Goal: Task Accomplishment & Management: Manage account settings

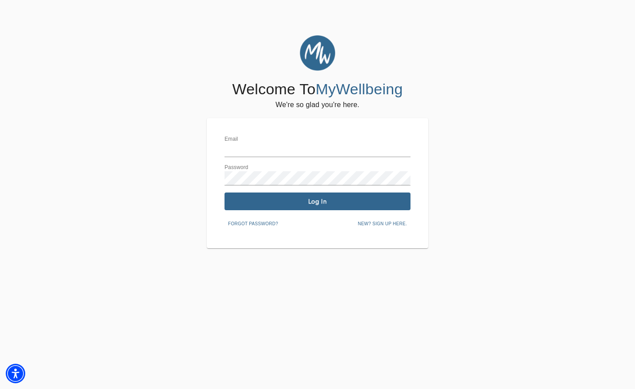
type input "[EMAIL_ADDRESS][DOMAIN_NAME]"
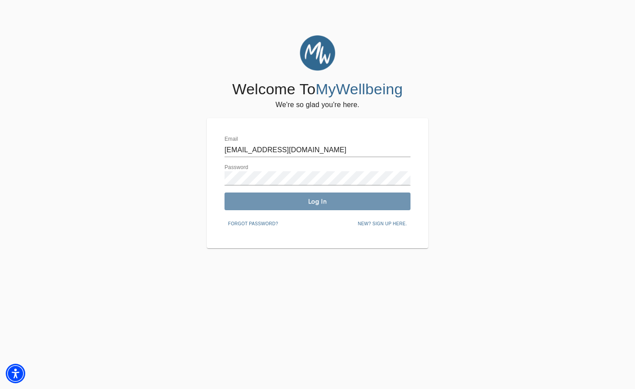
click at [281, 206] on span "Log In" at bounding box center [317, 202] width 179 height 8
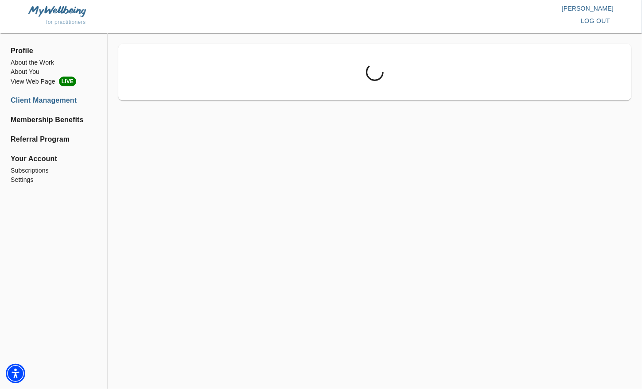
click at [40, 99] on li "Client Management" at bounding box center [54, 100] width 86 height 11
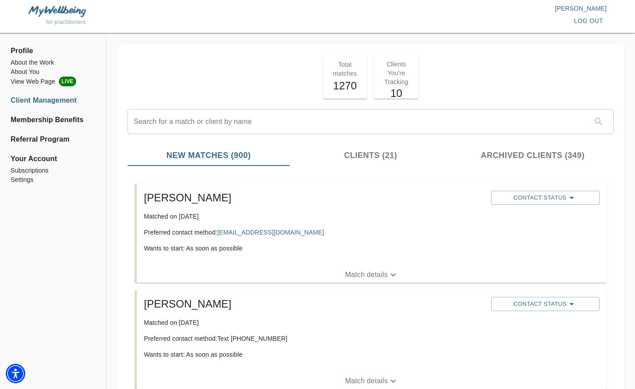
click at [358, 274] on p "Match details" at bounding box center [366, 275] width 43 height 11
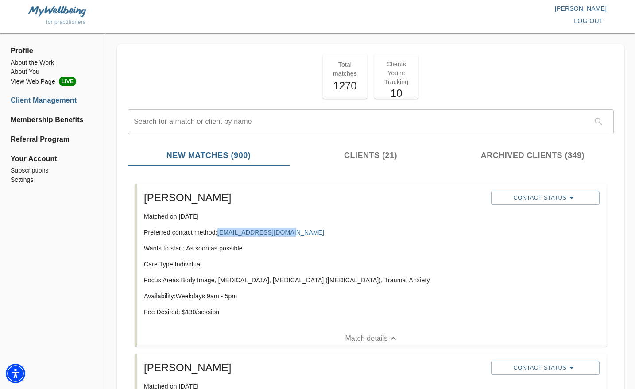
drag, startPoint x: 292, startPoint y: 231, endPoint x: 220, endPoint y: 230, distance: 71.8
click at [220, 230] on p "Preferred contact method: [EMAIL_ADDRESS][DOMAIN_NAME]" at bounding box center [314, 232] width 340 height 9
copy link "[EMAIL_ADDRESS][DOMAIN_NAME]"
click at [561, 200] on span "Contact Status" at bounding box center [546, 198] width 100 height 11
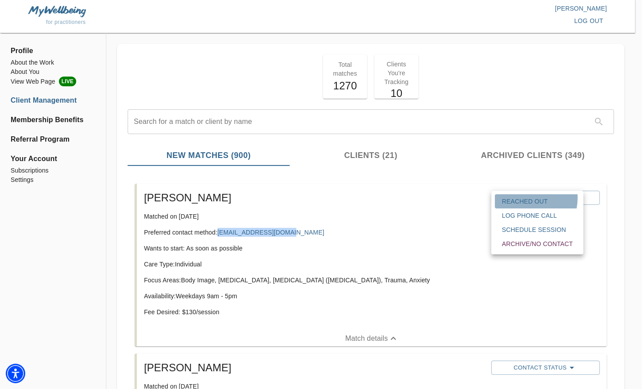
click at [521, 198] on span "Reached Out" at bounding box center [537, 201] width 71 height 9
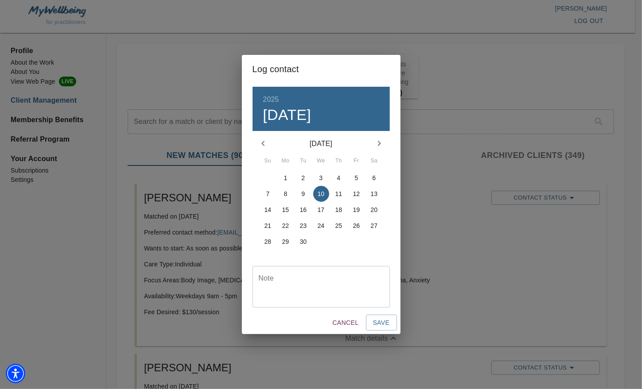
click at [326, 255] on div "31 1 2 3 4 5 6 7 8 9 10 11 12 13 14 15 16 17 18 19 20 21 22 23 24 25 26 27 28 2…" at bounding box center [321, 218] width 137 height 96
click at [334, 282] on textarea at bounding box center [321, 286] width 125 height 25
type textarea "emailed"
click at [390, 327] on button "Save" at bounding box center [381, 323] width 31 height 16
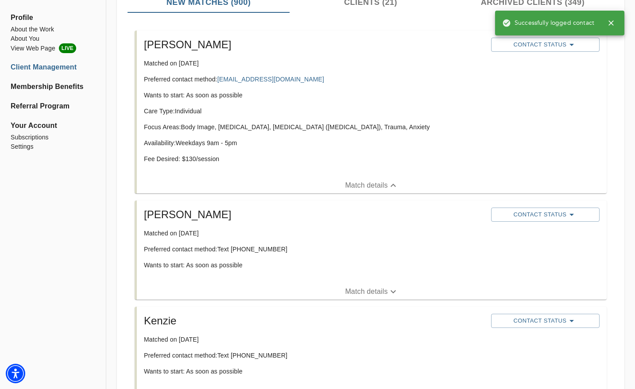
scroll to position [156, 0]
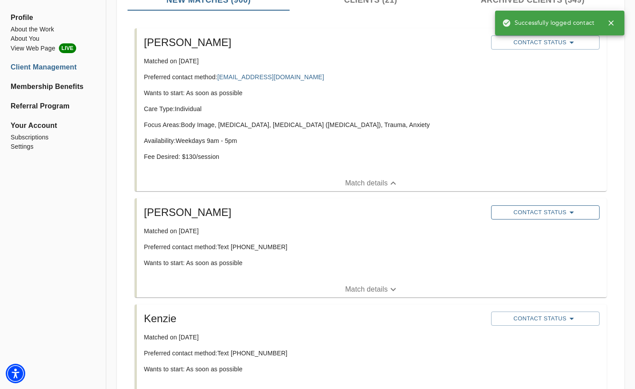
click at [554, 214] on span "Contact Status" at bounding box center [546, 212] width 100 height 11
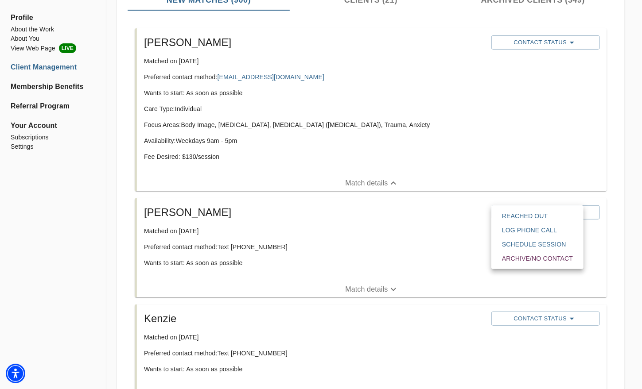
click at [514, 216] on span "Reached Out" at bounding box center [537, 216] width 71 height 9
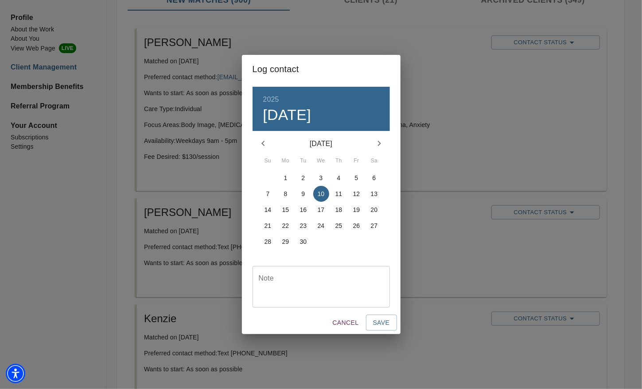
click at [346, 291] on textarea at bounding box center [321, 286] width 125 height 25
type textarea "emailed"
click at [378, 320] on span "Save" at bounding box center [381, 323] width 17 height 11
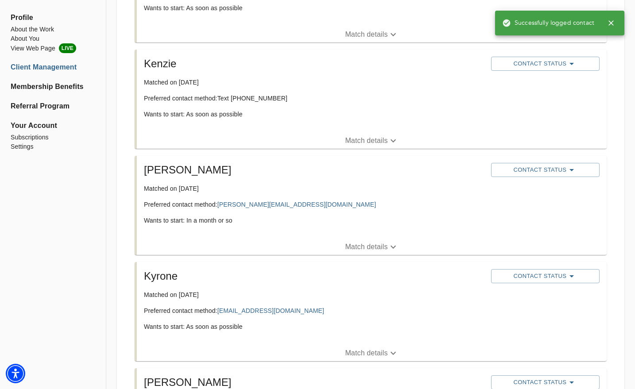
scroll to position [416, 0]
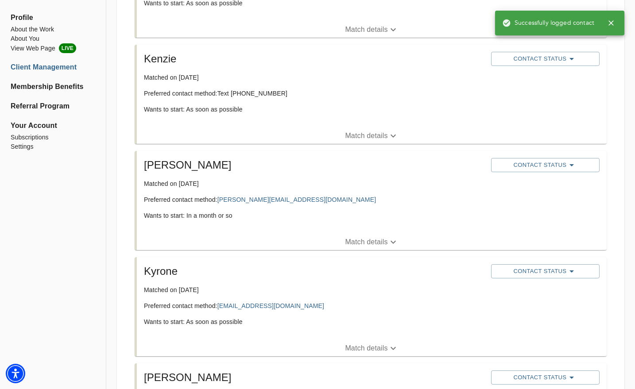
click at [378, 241] on p "Match details" at bounding box center [366, 242] width 43 height 11
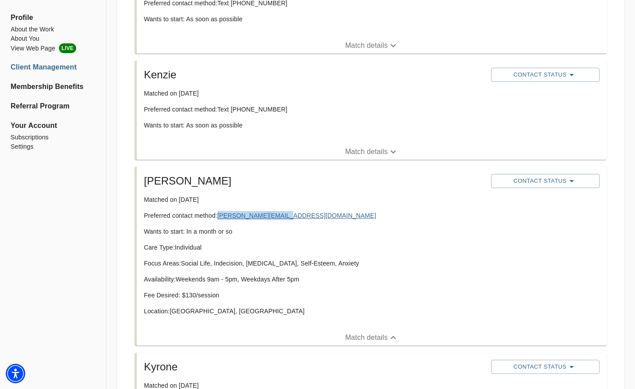
drag, startPoint x: 290, startPoint y: 214, endPoint x: 219, endPoint y: 217, distance: 70.5
click at [219, 217] on p "Preferred contact method: [PERSON_NAME][EMAIL_ADDRESS][DOMAIN_NAME]" at bounding box center [314, 215] width 340 height 9
copy link "[PERSON_NAME][EMAIL_ADDRESS][DOMAIN_NAME]"
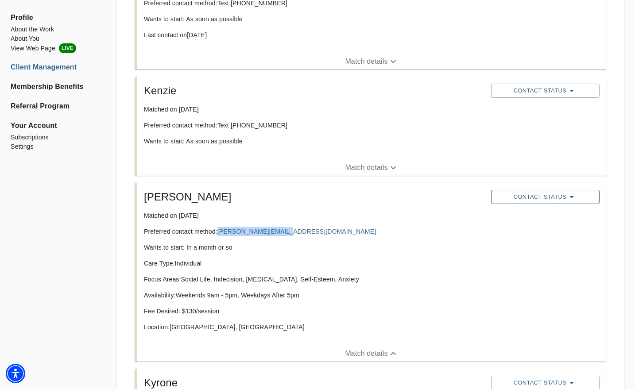
click at [553, 195] on span "Contact Status" at bounding box center [546, 197] width 100 height 11
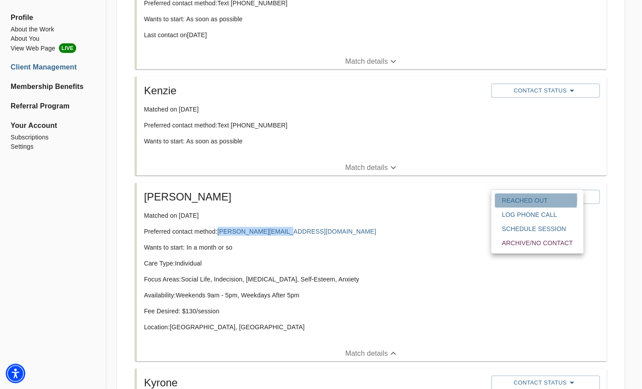
click at [513, 199] on span "Reached Out" at bounding box center [537, 200] width 71 height 9
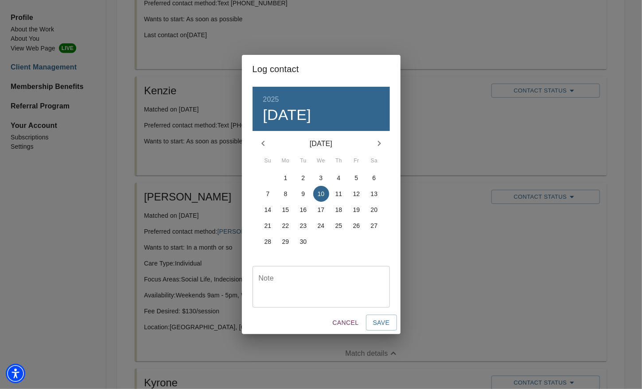
click at [329, 279] on textarea at bounding box center [321, 286] width 125 height 25
type textarea "emailed"
click at [377, 323] on span "Save" at bounding box center [381, 323] width 17 height 11
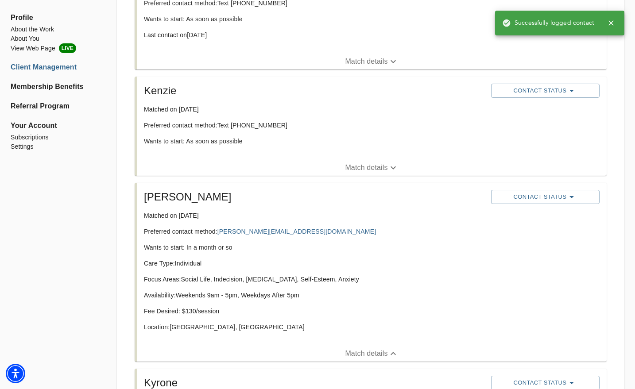
click at [386, 166] on p "Match details" at bounding box center [366, 168] width 43 height 11
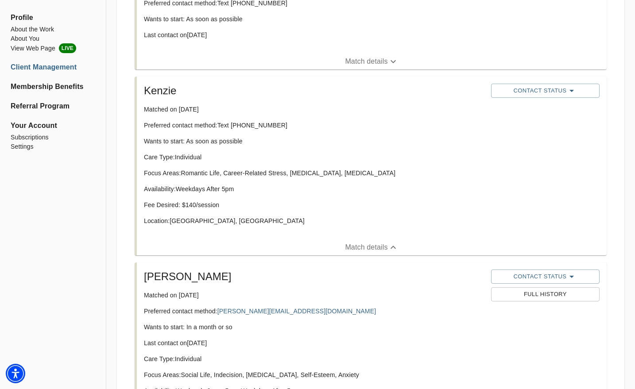
click at [431, 152] on div "Kenzie Matched on [DATE] Preferred contact method: Text [PHONE_NUMBER] Wants to…" at bounding box center [313, 158] width 347 height 156
click at [537, 92] on span "Contact Status" at bounding box center [546, 91] width 100 height 11
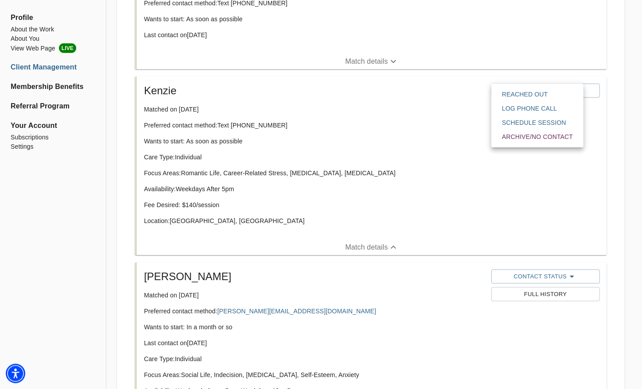
click at [521, 96] on span "Reached Out" at bounding box center [537, 94] width 71 height 9
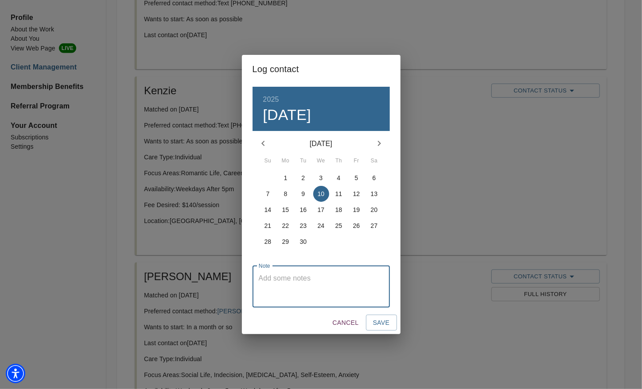
click at [319, 279] on textarea at bounding box center [321, 286] width 125 height 25
type textarea "texted"
click at [381, 323] on span "Save" at bounding box center [381, 323] width 17 height 11
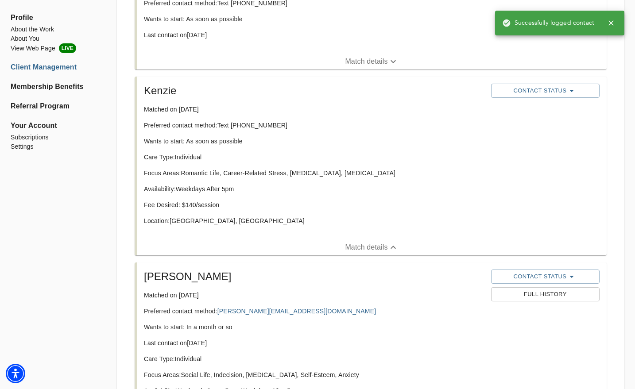
click at [412, 324] on p "Wants to start: In a month or so" at bounding box center [314, 327] width 340 height 9
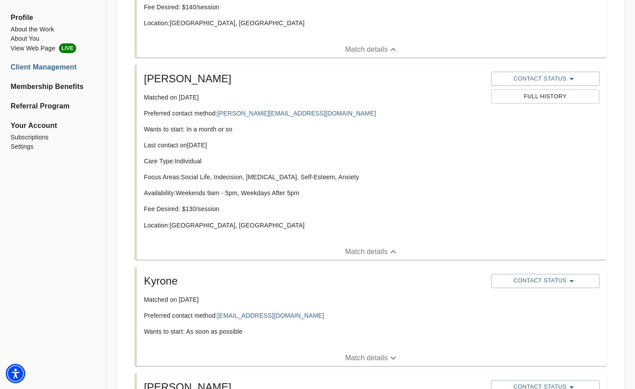
scroll to position [613, 0]
click at [527, 75] on span "Contact Status" at bounding box center [546, 79] width 100 height 11
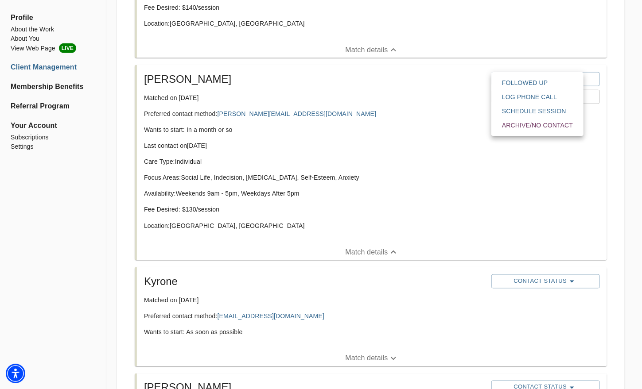
click at [522, 83] on span "Followed Up" at bounding box center [537, 82] width 71 height 9
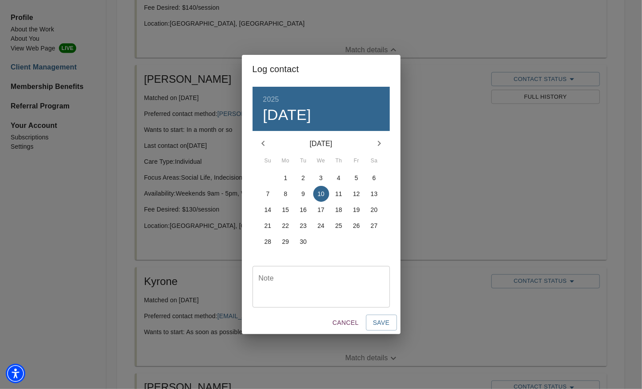
click at [324, 288] on textarea at bounding box center [321, 286] width 125 height 25
type textarea "eamiled"
click at [370, 323] on button "Save" at bounding box center [381, 323] width 31 height 16
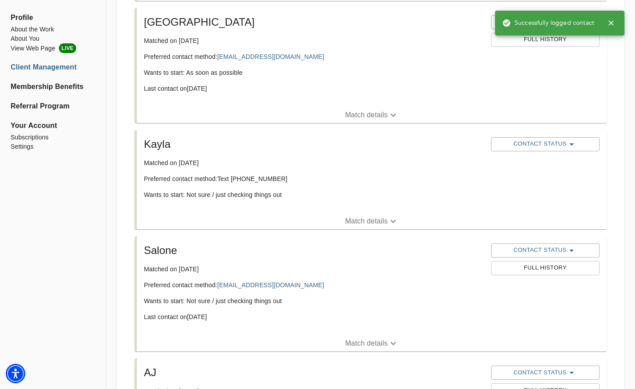
scroll to position [1102, 0]
